Goal: Information Seeking & Learning: Understand process/instructions

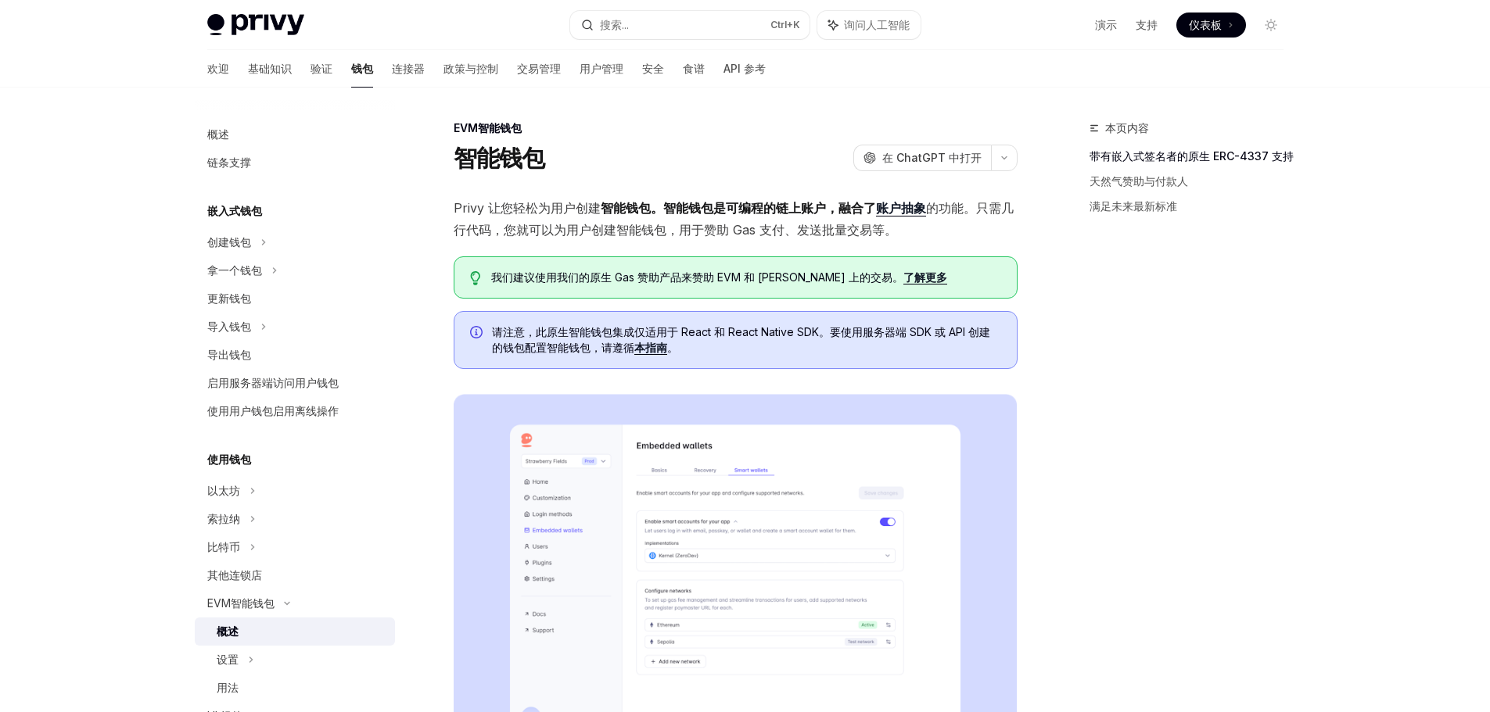
click at [260, 9] on div "Privy Docs 主页 搜索... Ctrl +K 询问人工智能 演示 支持 仪表板 仪表板 搜索..." at bounding box center [745, 25] width 1076 height 50
click at [289, 19] on img at bounding box center [255, 25] width 97 height 22
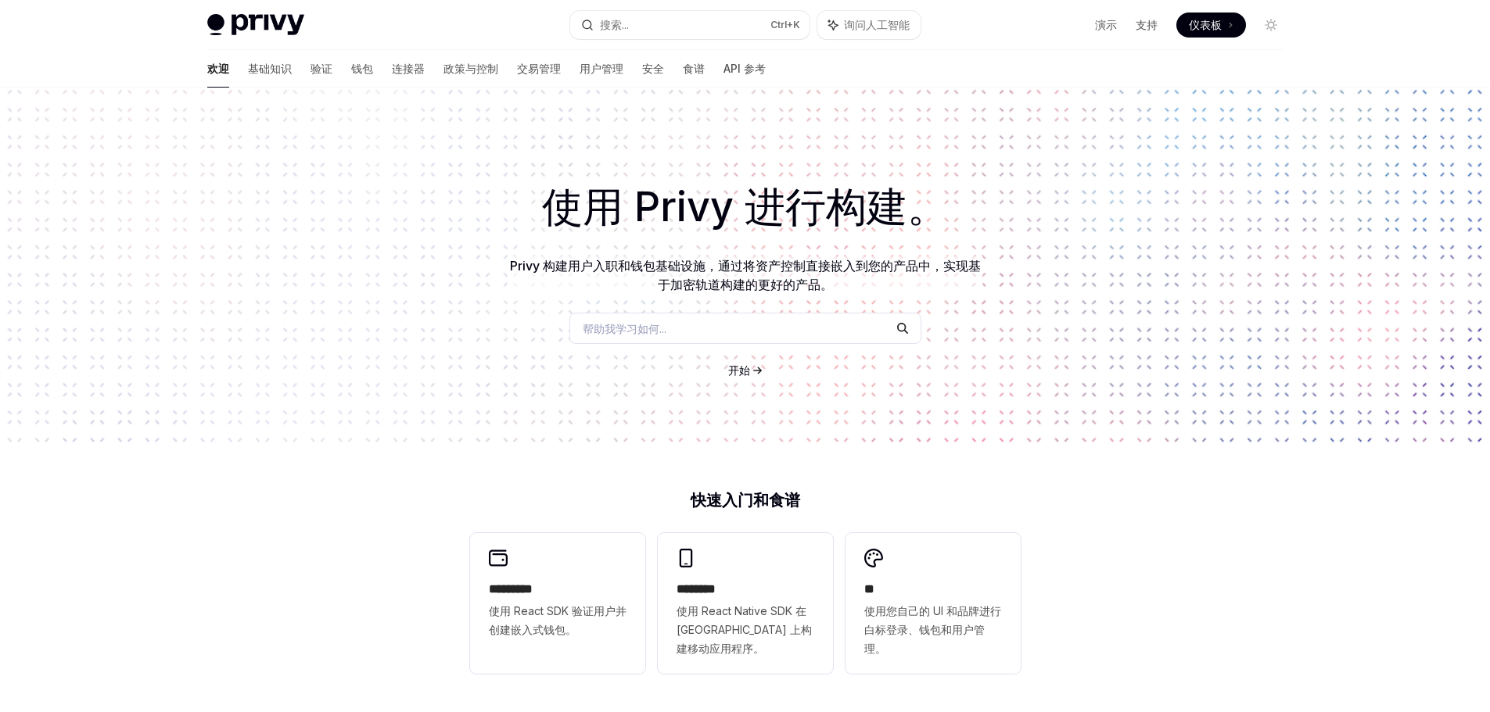
click at [259, 27] on img at bounding box center [255, 25] width 97 height 22
type textarea "*"
